Goal: Task Accomplishment & Management: Manage account settings

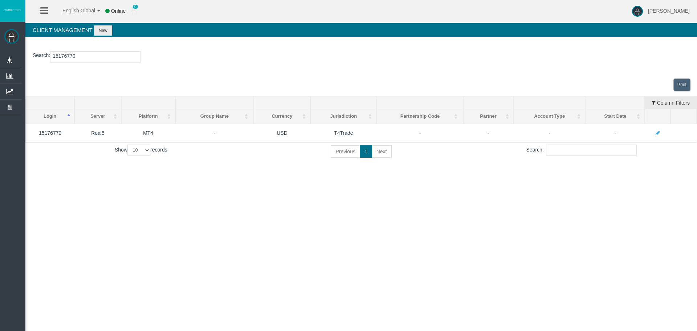
click at [0, 0] on link "Manage Partners" at bounding box center [0, 0] width 0 height 0
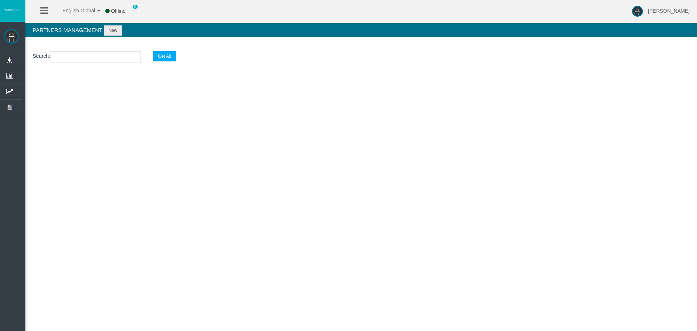
click at [79, 57] on input "text" at bounding box center [95, 56] width 91 height 11
paste input "IBszjb8"
type input "IBszjb"
select select "25"
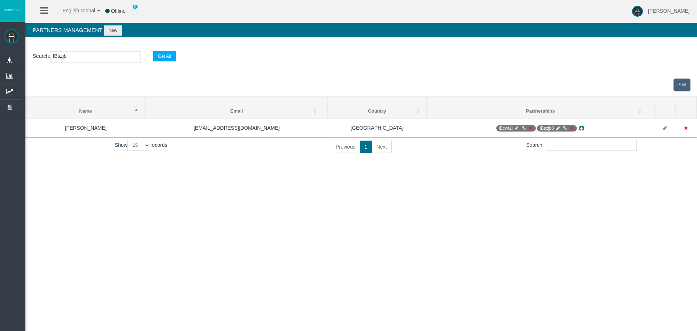
type input "IBszjb8"
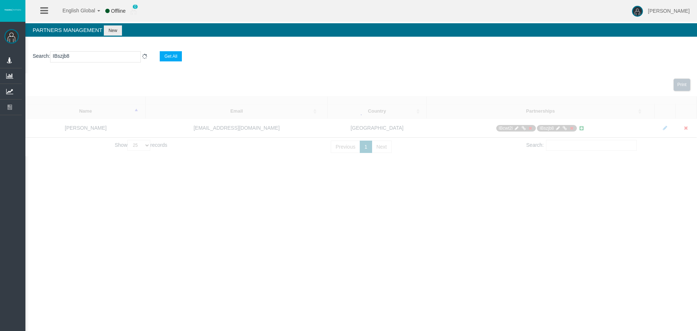
select select "25"
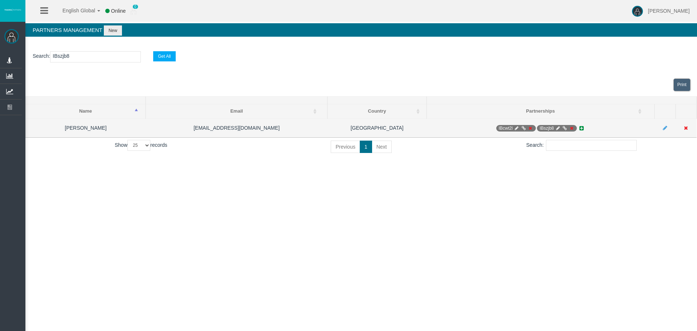
type input "IBszjb8"
click at [557, 129] on icon at bounding box center [557, 128] width 5 height 4
select select "0"
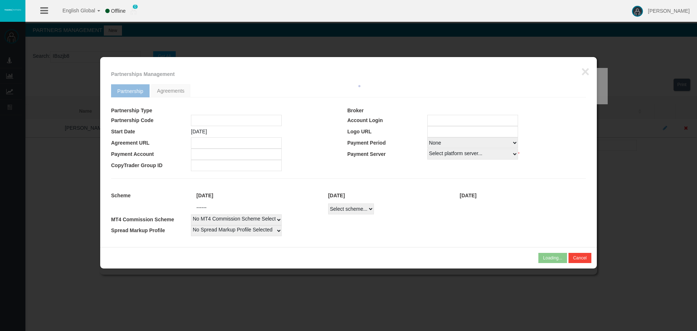
type input "IBszjb8"
type input "19268448"
select select "1"
type input "19268448"
select select
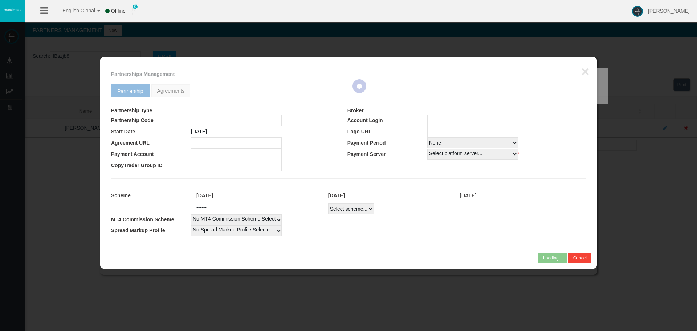
select select
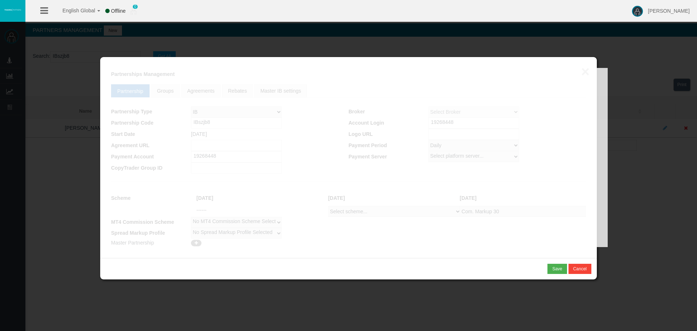
select select "1"
select select
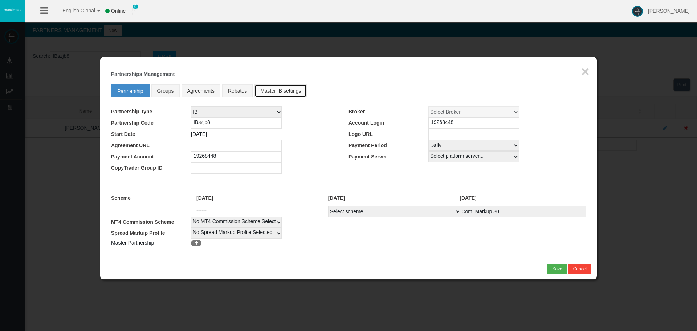
click at [272, 90] on link "Master IB settings" at bounding box center [281, 90] width 52 height 13
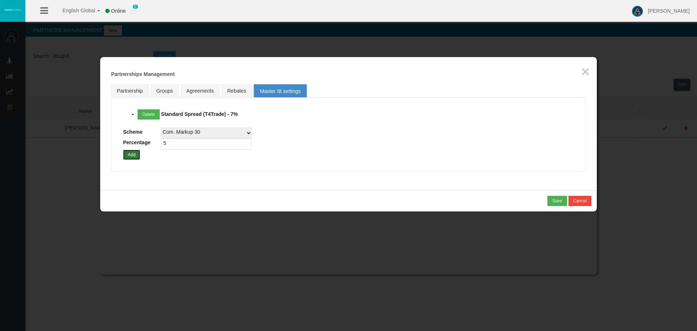
click at [132, 155] on button "Add" at bounding box center [131, 155] width 17 height 10
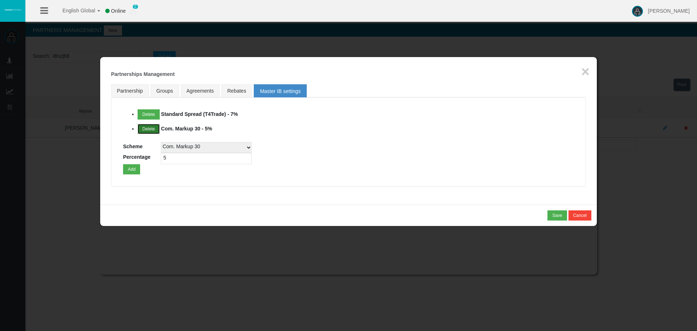
click at [149, 129] on button "Delete" at bounding box center [149, 129] width 22 height 10
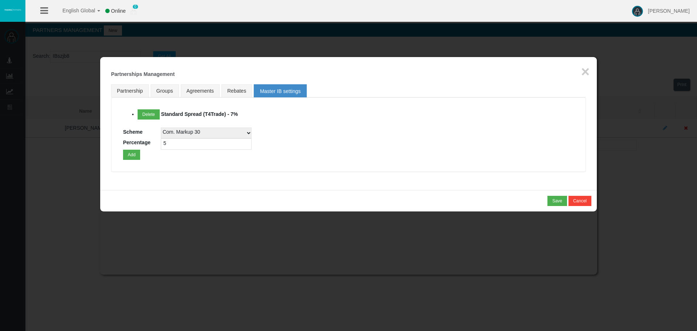
click at [190, 133] on select "Com. Markup 30 Master 18.20% Master Standard Spread (T4Trade) Pro Spread (T4Tra…" at bounding box center [206, 132] width 91 height 11
select select
click at [190, 132] on select "Com. Markup 30 Master 18.20% Master Standard Spread (T4Trade) Pro Spread (T4Tra…" at bounding box center [206, 132] width 91 height 11
drag, startPoint x: 177, startPoint y: 143, endPoint x: 141, endPoint y: 143, distance: 36.0
click at [141, 143] on div "Delete Standard Spread (T4Trade) - 7% Scheme Com. Markup 30 Master 18.20% Maste…" at bounding box center [348, 134] width 451 height 50
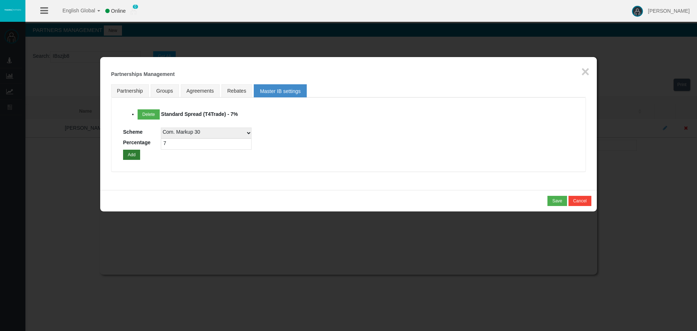
type input "7"
click at [131, 157] on button "Add" at bounding box center [131, 155] width 17 height 10
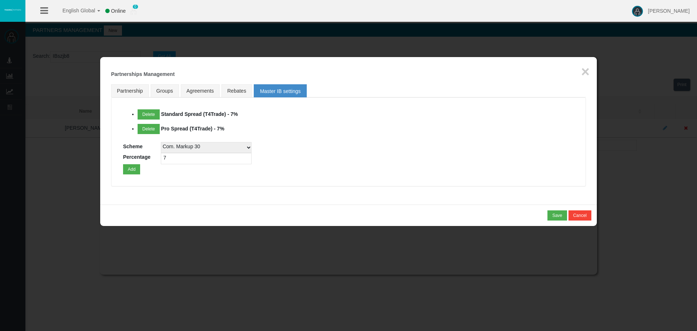
click at [230, 148] on select "Com. Markup 30 Master 18.20% Master Standard Spread (T4Trade) Pro Spread (T4Tra…" at bounding box center [206, 147] width 91 height 11
select select
click at [161, 142] on select "Com. Markup 30 Master 18.20% Master Standard Spread (T4Trade) Pro Spread (T4Tra…" at bounding box center [206, 147] width 91 height 11
click at [131, 171] on button "Add" at bounding box center [131, 169] width 17 height 10
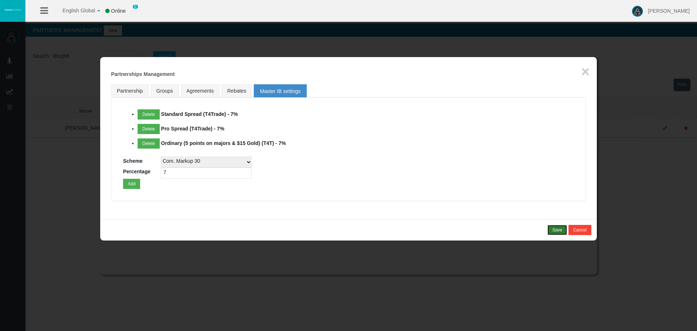
click at [557, 228] on div "Save" at bounding box center [557, 230] width 10 height 7
click at [557, 232] on div "Confirm" at bounding box center [554, 230] width 15 height 7
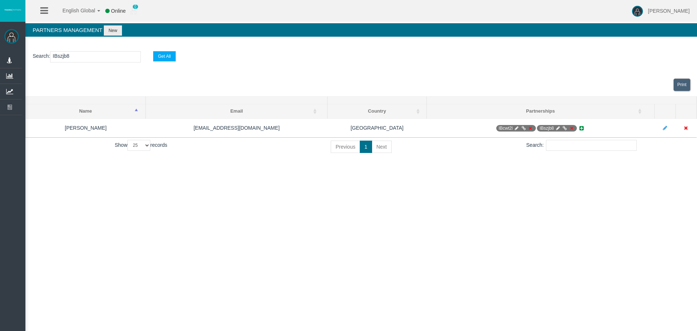
click at [60, 54] on input "IBszjb8" at bounding box center [95, 56] width 91 height 11
paste input "4iqbm"
type input "IB4iqbm"
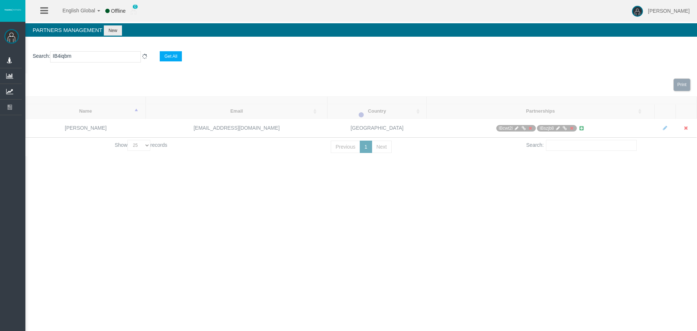
select select "25"
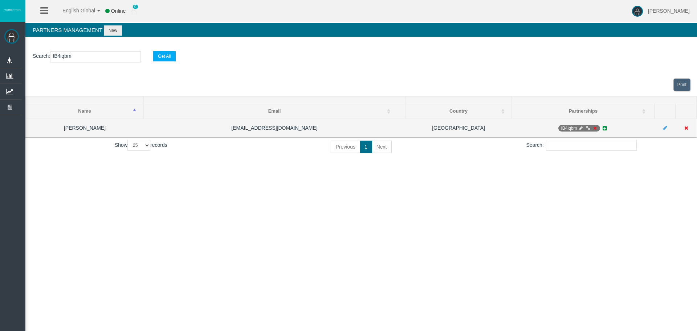
type input "IB4iqbm"
click at [581, 129] on icon at bounding box center [581, 128] width 5 height 4
select select "0"
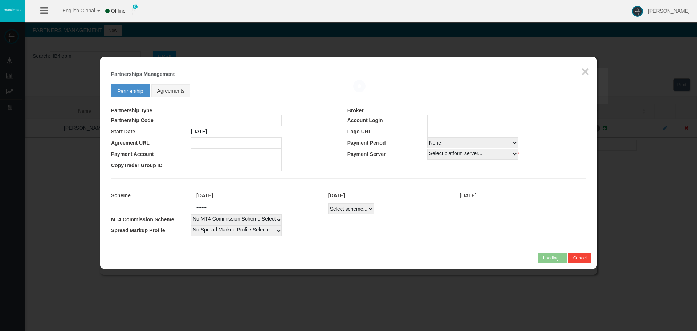
type input "IB4iqbm"
type input "19267834"
select select
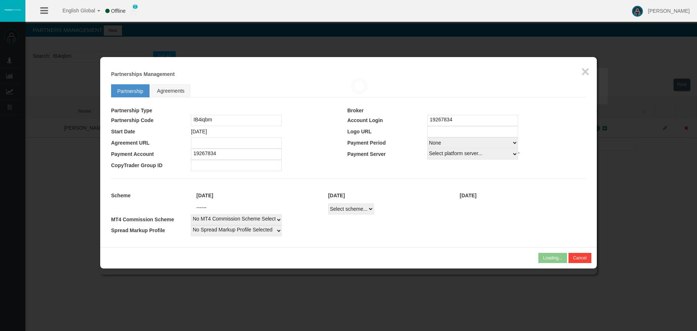
select select
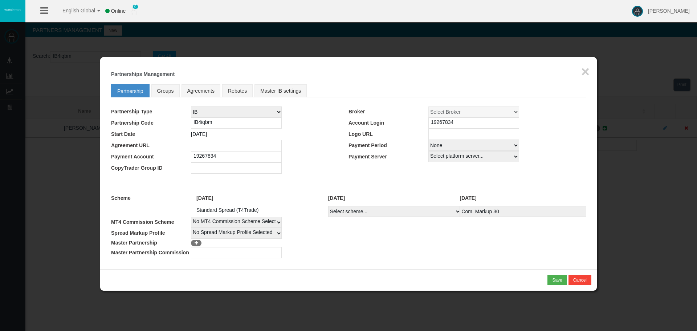
click at [580, 72] on h5 "Partnerships Management" at bounding box center [348, 74] width 475 height 5
click at [584, 71] on button "×" at bounding box center [585, 71] width 8 height 15
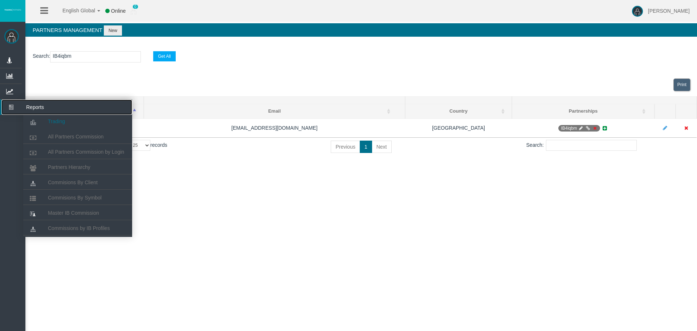
drag, startPoint x: 15, startPoint y: 105, endPoint x: 35, endPoint y: 126, distance: 29.1
click at [15, 105] on icon at bounding box center [10, 107] width 19 height 15
click at [65, 165] on span "Partners Hierarchy" at bounding box center [69, 167] width 42 height 6
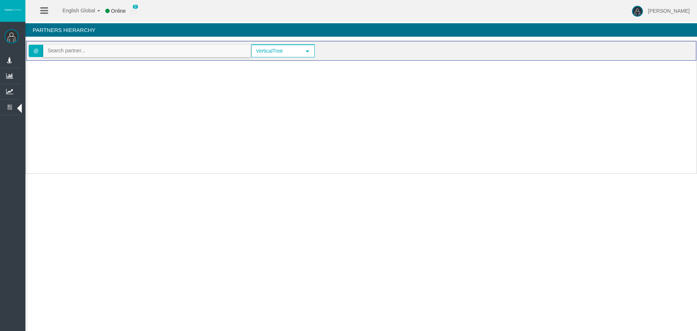
click at [69, 52] on input "text" at bounding box center [147, 50] width 207 height 11
paste input "IB4iqbm"
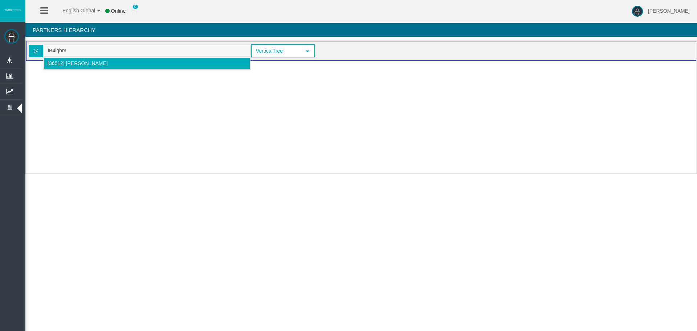
click at [67, 65] on span "[36512] [PERSON_NAME]" at bounding box center [78, 63] width 60 height 6
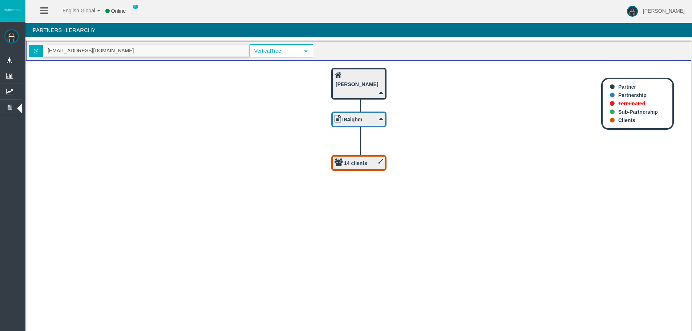
type input "[EMAIL_ADDRESS][DOMAIN_NAME]"
click at [353, 160] on b "14 clients" at bounding box center [355, 163] width 23 height 6
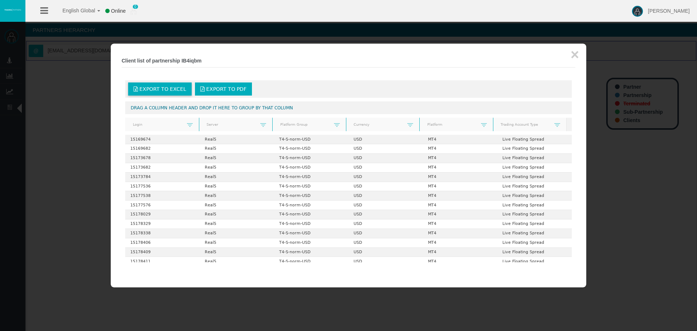
click at [161, 88] on span "Export to Excel" at bounding box center [162, 89] width 47 height 6
click at [196, 59] on b "Client list of partnership IB4iqbm" at bounding box center [162, 61] width 80 height 6
copy b "IB4iqbm"
click at [578, 57] on button "×" at bounding box center [575, 54] width 8 height 15
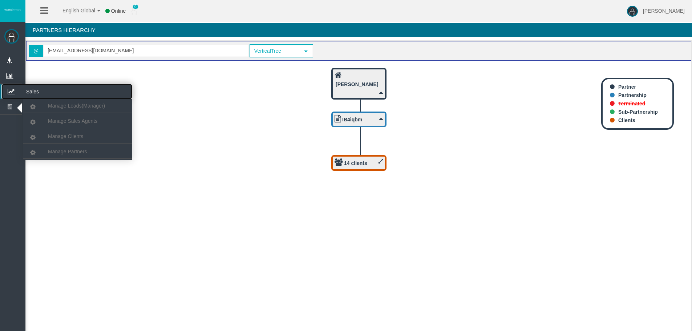
click at [12, 88] on icon at bounding box center [10, 91] width 19 height 15
click at [65, 150] on span "Manage Partners" at bounding box center [67, 152] width 39 height 6
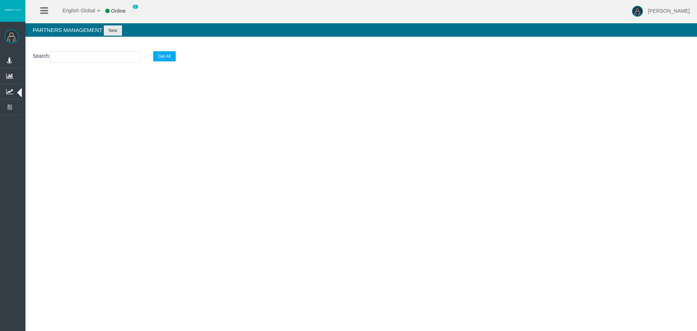
click at [108, 53] on input "text" at bounding box center [95, 56] width 91 height 11
paste input "IB4iqbm"
type input "IB4iqbm"
select select "25"
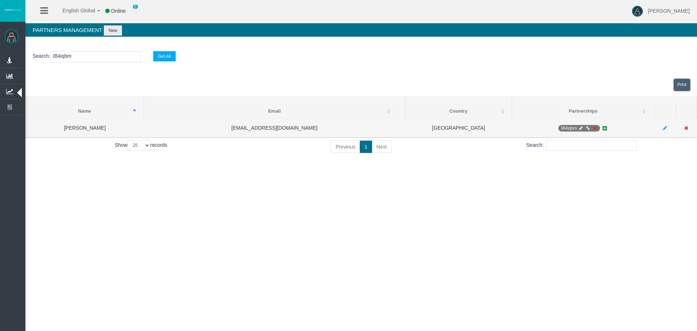
click at [595, 129] on icon at bounding box center [594, 128] width 5 height 4
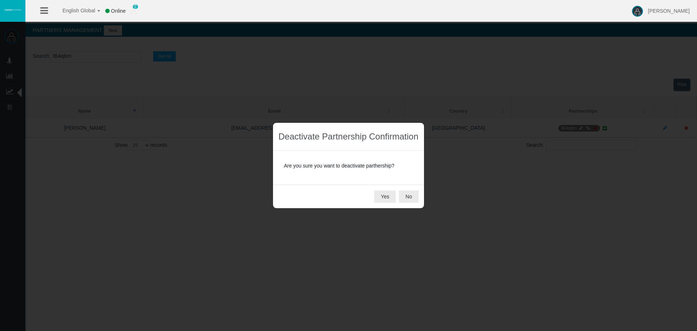
drag, startPoint x: 382, startPoint y: 197, endPoint x: 373, endPoint y: 187, distance: 13.6
click at [382, 197] on button "Yes" at bounding box center [384, 196] width 21 height 12
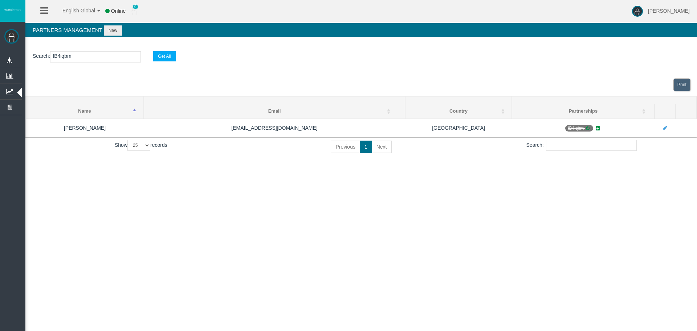
click at [55, 56] on input "IB4iqbm" at bounding box center [95, 56] width 91 height 11
click at [60, 56] on input "IB4iqbm" at bounding box center [95, 56] width 91 height 11
paste input "zvlsh"
type input "IBzvlsh"
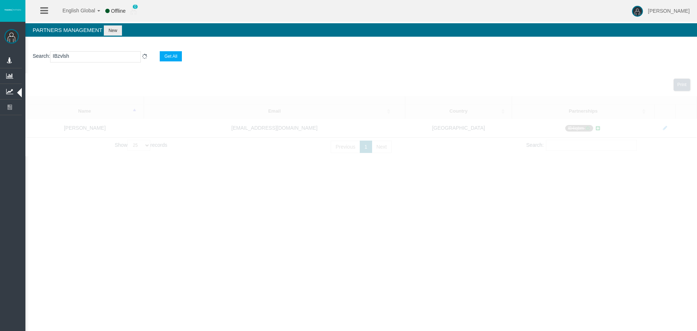
select select "25"
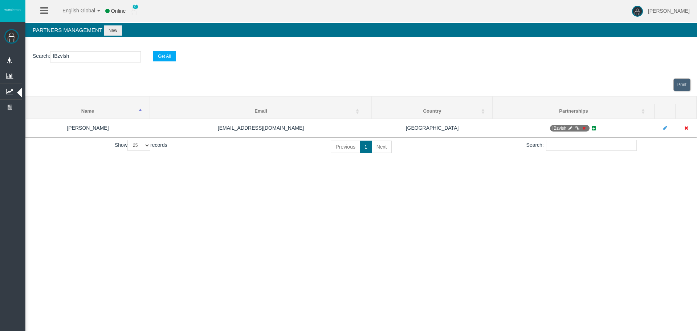
type input "IBzvlsh"
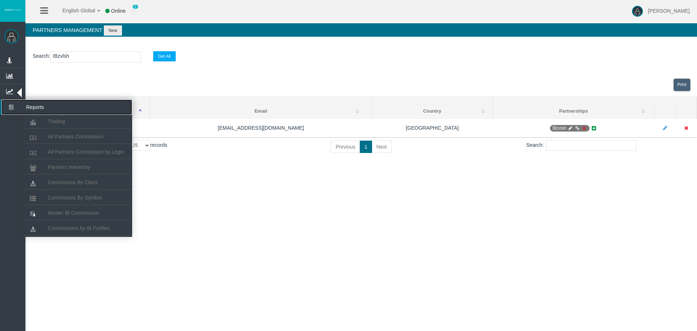
click at [17, 109] on icon at bounding box center [10, 107] width 19 height 15
click at [61, 166] on span "Partners Hierarchy" at bounding box center [69, 167] width 42 height 6
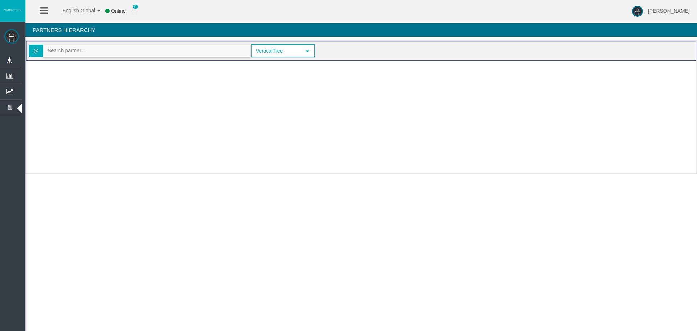
click at [76, 52] on input "text" at bounding box center [147, 50] width 207 height 11
paste input "IBzvlsh"
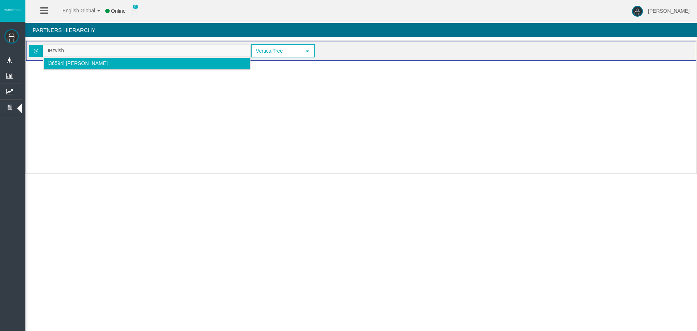
click at [70, 66] on li "[36594] [PERSON_NAME]" at bounding box center [147, 63] width 207 height 12
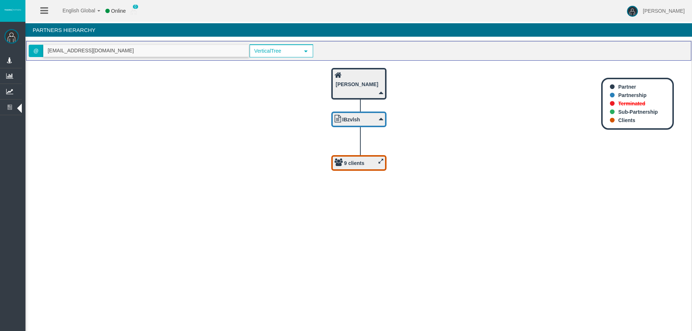
type input "[EMAIL_ADDRESS][DOMAIN_NAME]"
click at [353, 163] on b "9 clients" at bounding box center [354, 163] width 20 height 6
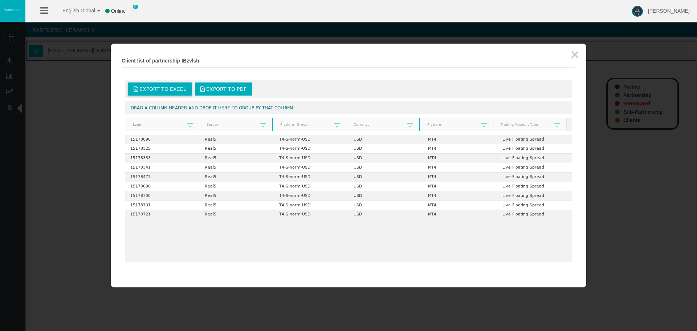
click at [171, 87] on span "Export to Excel" at bounding box center [162, 89] width 47 height 6
click at [191, 62] on b "Client list of partnership IBzvlsh" at bounding box center [161, 61] width 78 height 6
copy b "IBzvlsh"
click at [187, 59] on b "Client list of partnership IBzvlsh" at bounding box center [161, 61] width 78 height 6
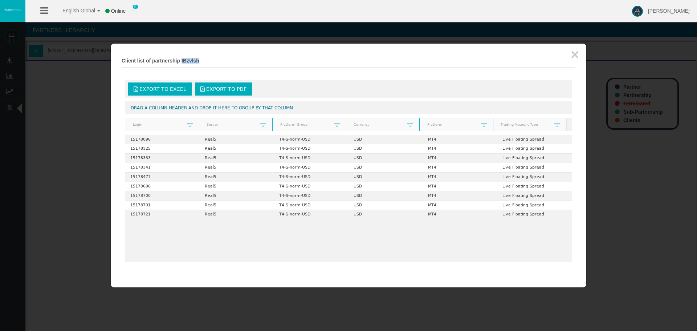
click at [187, 59] on b "Client list of partnership IBzvlsh" at bounding box center [161, 61] width 78 height 6
click at [573, 54] on button "×" at bounding box center [575, 54] width 8 height 15
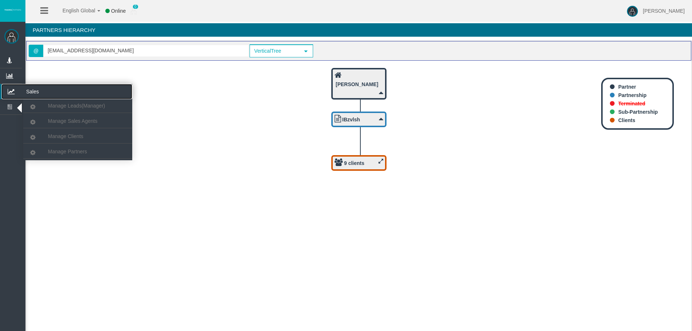
click at [6, 92] on icon at bounding box center [10, 91] width 19 height 15
click at [68, 151] on span "Manage Partners" at bounding box center [67, 152] width 39 height 6
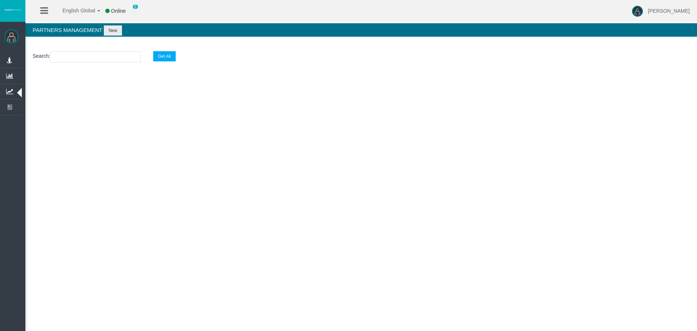
click at [80, 53] on input "text" at bounding box center [95, 56] width 91 height 11
paste input "IBzvlsh"
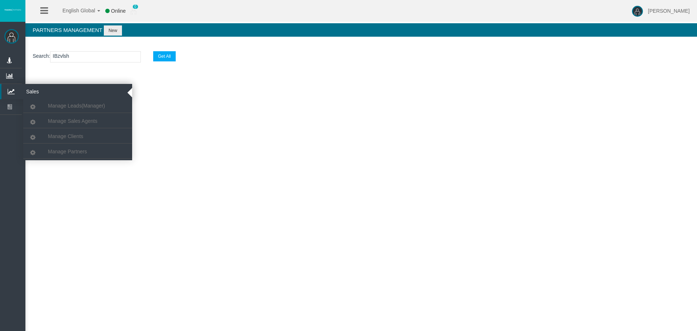
type input "IBzvlsh"
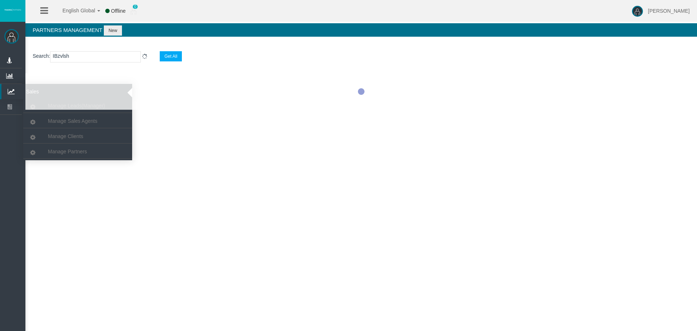
select select "25"
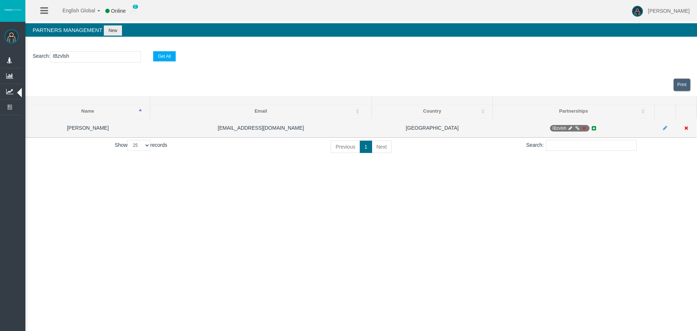
click at [584, 128] on icon at bounding box center [583, 128] width 5 height 4
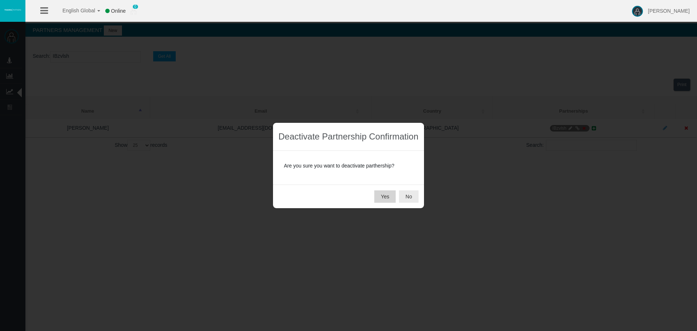
click at [378, 196] on button "Yes" at bounding box center [384, 196] width 21 height 12
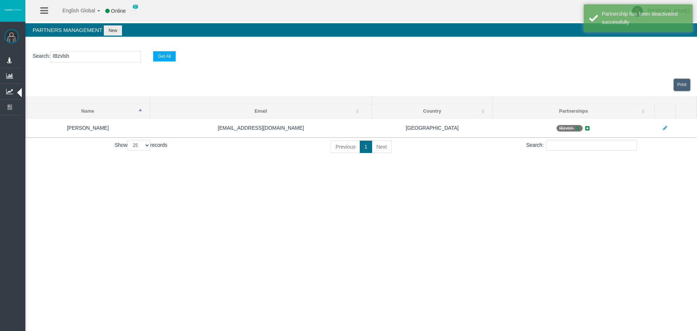
click at [58, 56] on input "IBzvlsh" at bounding box center [95, 56] width 91 height 11
paste input "4iqbm"
type input "IB4iqbm"
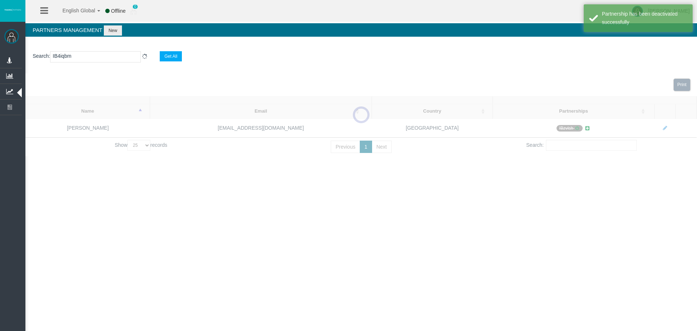
select select "25"
type input "IB4iqbm"
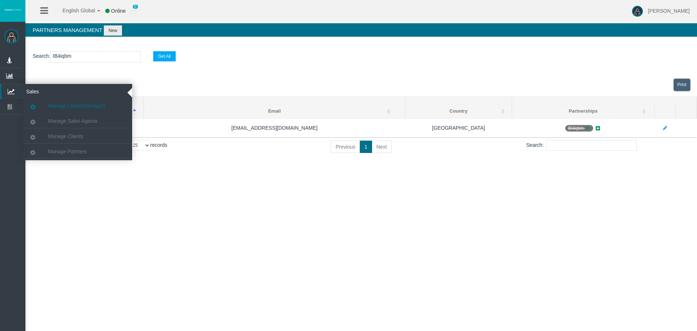
drag, startPoint x: 18, startPoint y: 89, endPoint x: 35, endPoint y: 108, distance: 24.9
click at [18, 89] on icon at bounding box center [10, 91] width 19 height 15
click at [63, 134] on span "Manage Clients" at bounding box center [65, 136] width 35 height 6
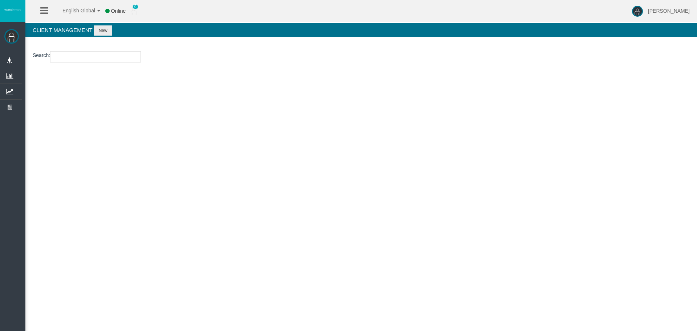
click at [67, 58] on input "number" at bounding box center [95, 56] width 91 height 11
paste input "15178408"
type input "15178408"
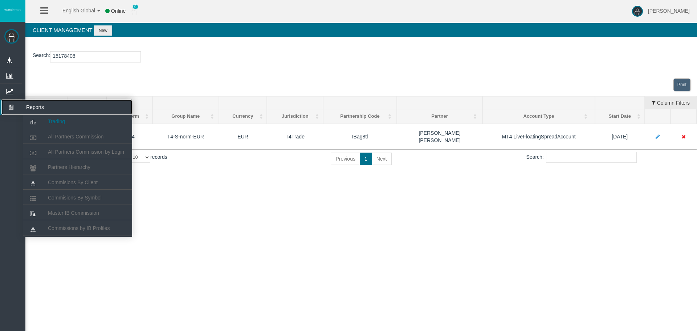
drag, startPoint x: 9, startPoint y: 107, endPoint x: 49, endPoint y: 123, distance: 43.3
click at [9, 107] on icon at bounding box center [10, 107] width 19 height 15
click at [57, 136] on span "All Partners Commission" at bounding box center [76, 137] width 56 height 6
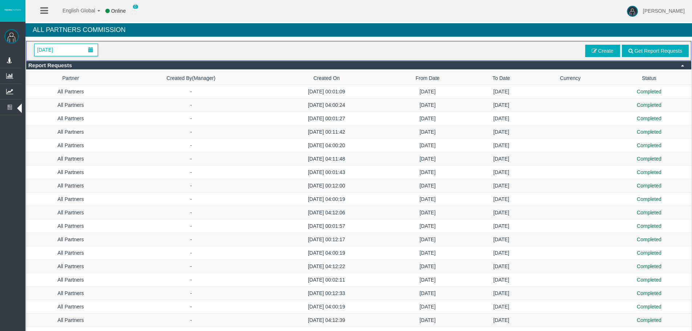
click at [93, 50] on span at bounding box center [90, 49] width 5 height 5
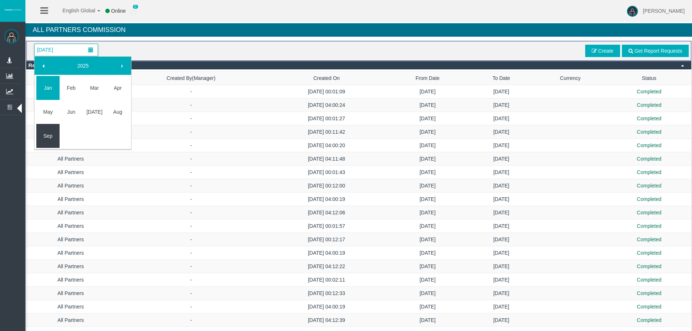
click at [50, 130] on link "Sep" at bounding box center [47, 135] width 23 height 13
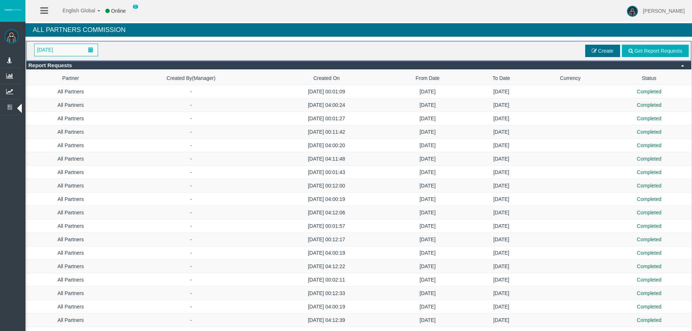
click at [589, 49] on span "Create" at bounding box center [602, 51] width 35 height 12
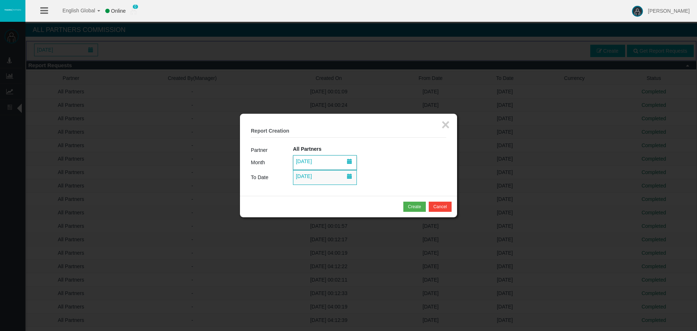
click at [314, 158] on span "[DATE]" at bounding box center [304, 161] width 20 height 10
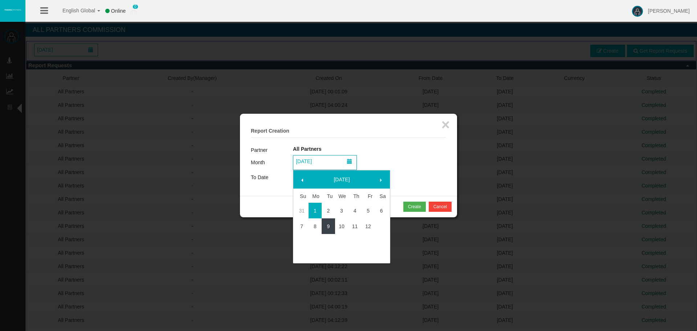
drag, startPoint x: 325, startPoint y: 229, endPoint x: 312, endPoint y: 199, distance: 32.4
click at [325, 228] on link "9" at bounding box center [328, 226] width 13 height 13
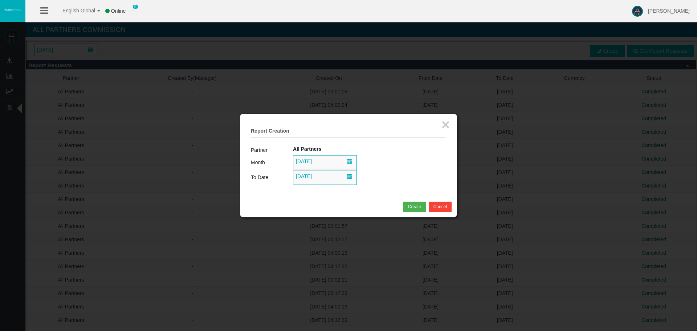
click at [309, 185] on span "[DATE]" at bounding box center [325, 177] width 64 height 15
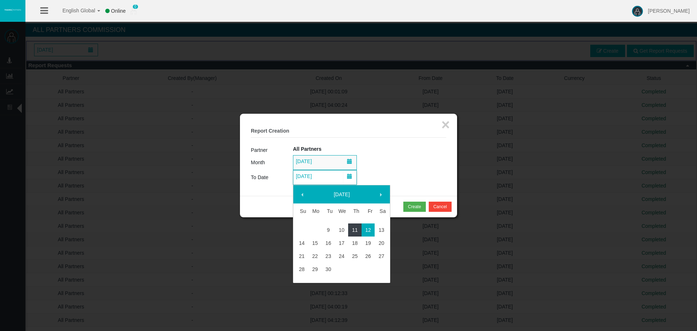
click at [357, 228] on link "11" at bounding box center [354, 229] width 13 height 13
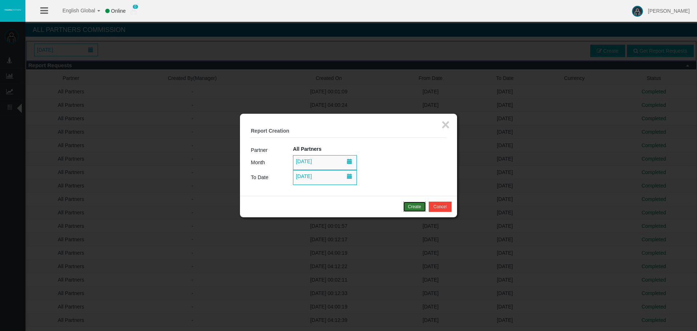
drag, startPoint x: 408, startPoint y: 202, endPoint x: 412, endPoint y: 200, distance: 4.5
click at [408, 202] on button "Create" at bounding box center [415, 207] width 23 height 10
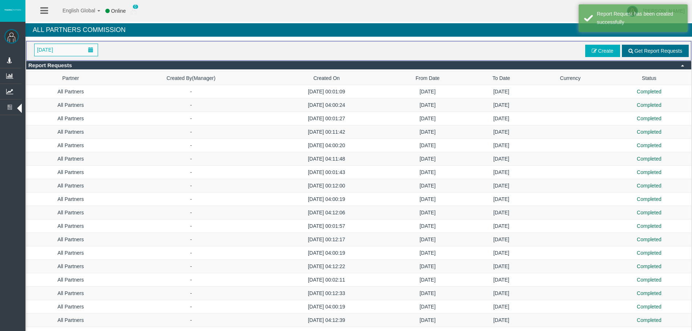
click at [641, 51] on span "Get Report Requests" at bounding box center [658, 51] width 48 height 6
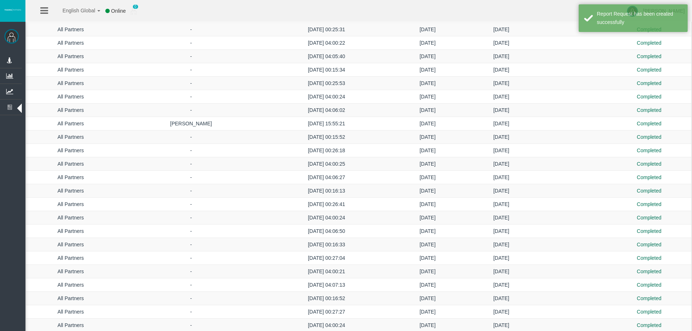
scroll to position [355, 0]
